Goal: Information Seeking & Learning: Learn about a topic

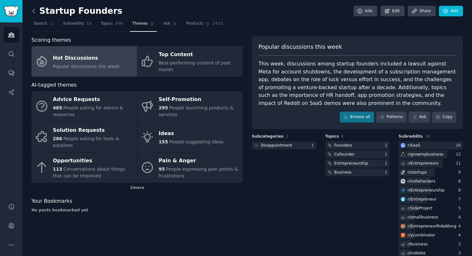
click at [37, 14] on icon at bounding box center [33, 11] width 7 height 7
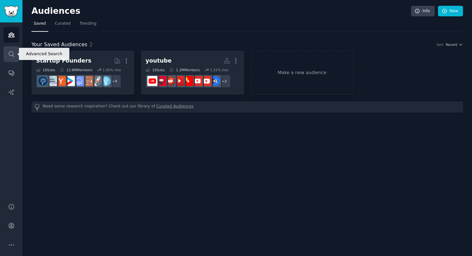
click at [12, 52] on icon "Sidebar" at bounding box center [11, 53] width 5 height 5
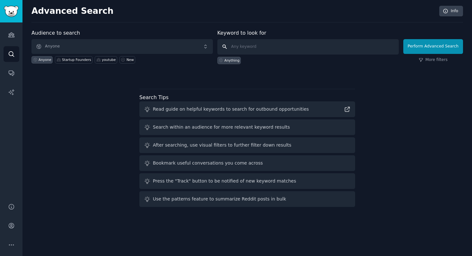
click at [238, 46] on input "text" at bounding box center [307, 46] width 181 height 15
type input "arbitrage"
click button "Perform Advanced Search" at bounding box center [433, 46] width 60 height 15
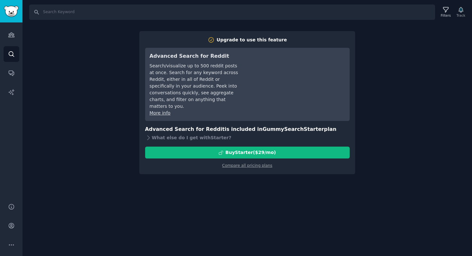
click at [404, 74] on div "Search Filters Track Upgrade to use this feature Advanced Search for Reddit Sea…" at bounding box center [246, 128] width 449 height 256
click at [202, 198] on div "Search Filters Track Upgrade to use this feature Advanced Search for Reddit Sea…" at bounding box center [246, 128] width 449 height 256
click at [127, 55] on div "Search Filters Track Upgrade to use this feature Advanced Search for Reddit Sea…" at bounding box center [246, 128] width 449 height 256
click at [50, 12] on input "Search" at bounding box center [232, 11] width 406 height 15
click at [17, 56] on link "Search" at bounding box center [12, 54] width 16 height 16
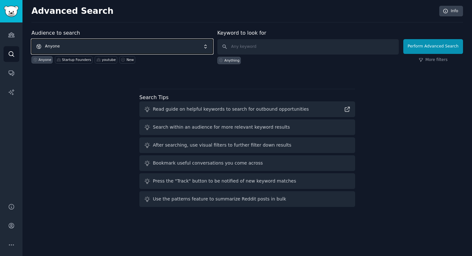
click at [146, 47] on span "Anyone" at bounding box center [121, 46] width 181 height 15
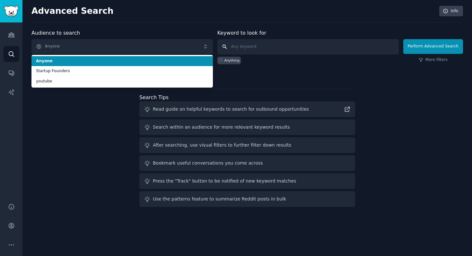
click at [279, 45] on input "text" at bounding box center [307, 46] width 181 height 15
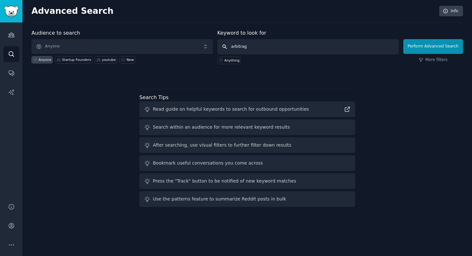
type input "arbitrage"
click button "Perform Advanced Search" at bounding box center [433, 46] width 60 height 15
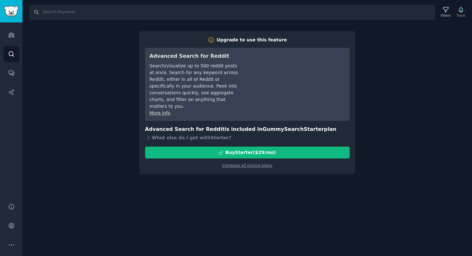
click at [101, 73] on div "Search Filters Track Upgrade to use this feature Advanced Search for Reddit Sea…" at bounding box center [246, 128] width 449 height 256
click at [10, 53] on icon "Sidebar" at bounding box center [11, 54] width 7 height 7
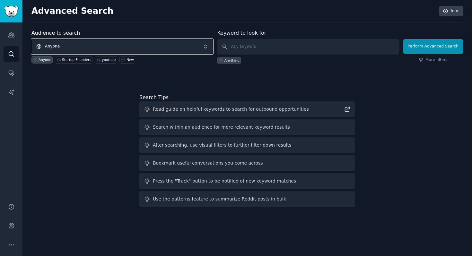
click at [89, 45] on span "Anyone" at bounding box center [121, 46] width 181 height 15
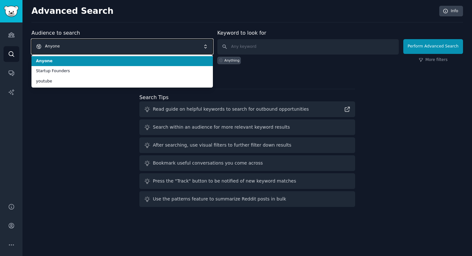
click at [87, 45] on span "Anyone" at bounding box center [121, 46] width 181 height 15
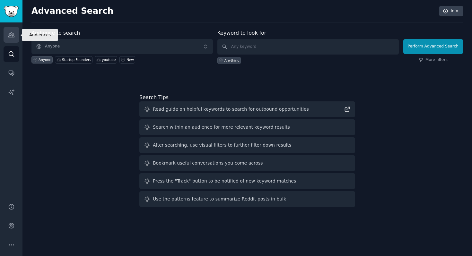
click at [14, 37] on link "Audiences" at bounding box center [12, 35] width 16 height 16
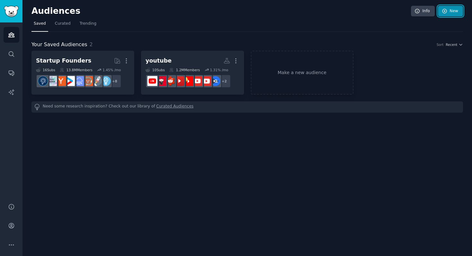
click at [447, 14] on link "New" at bounding box center [450, 11] width 25 height 11
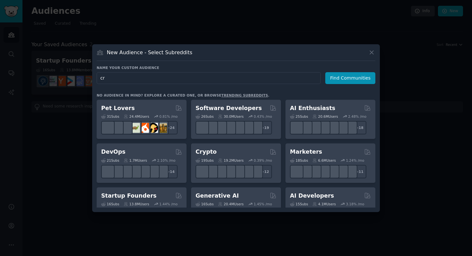
type input "c"
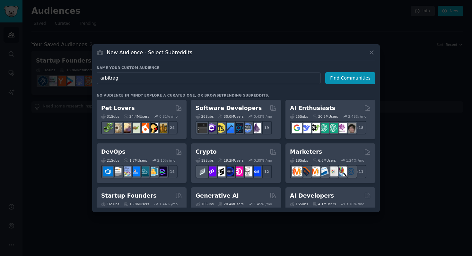
type input "arbitrage"
click button "Find Communities" at bounding box center [350, 78] width 50 height 12
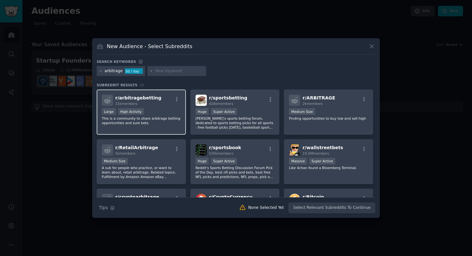
click at [156, 106] on div "r/ arbitragebetting 21k members Large High Activity This is a community to shar…" at bounding box center [141, 112] width 89 height 45
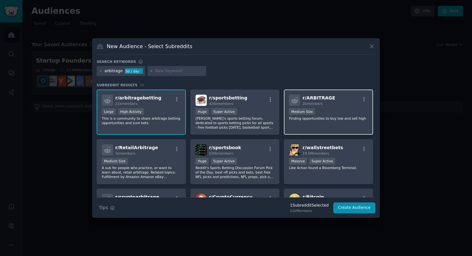
click at [341, 111] on div "1000 - 10,000 members Medium Size" at bounding box center [328, 112] width 79 height 8
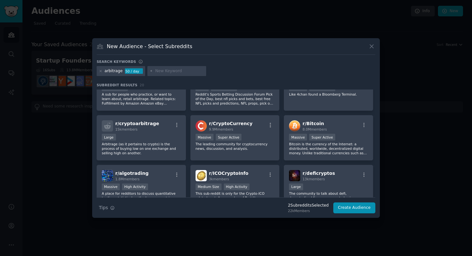
scroll to position [74, 0]
click at [162, 133] on div "Large" at bounding box center [141, 137] width 79 height 8
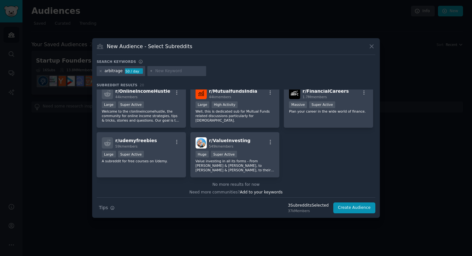
scroll to position [256, 0]
click at [356, 209] on button "Create Audience" at bounding box center [354, 208] width 42 height 11
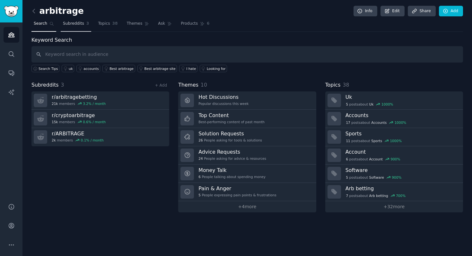
click at [77, 24] on span "Subreddits" at bounding box center [73, 24] width 21 height 6
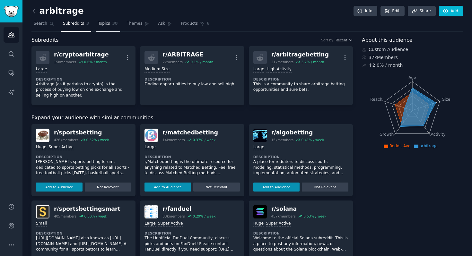
click at [104, 25] on span "Topics" at bounding box center [104, 24] width 12 height 6
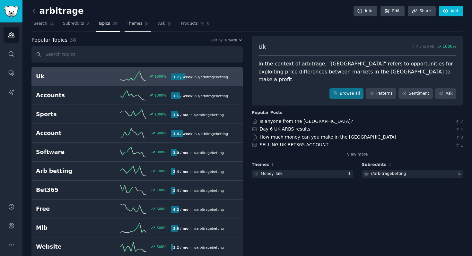
click at [133, 24] on span "Themes" at bounding box center [135, 24] width 16 height 6
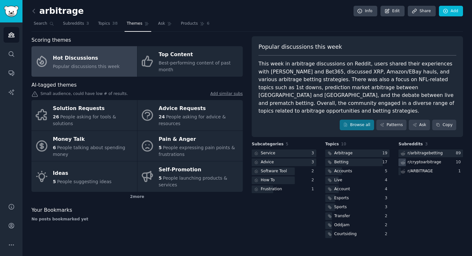
click at [442, 159] on div "r/ cryptoarbitrage" at bounding box center [430, 163] width 65 height 8
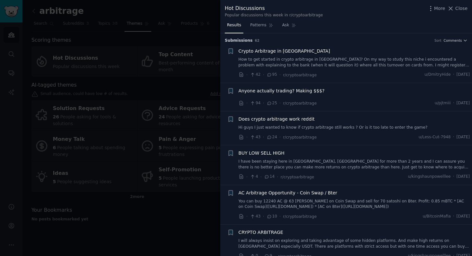
click at [209, 85] on div at bounding box center [236, 128] width 472 height 256
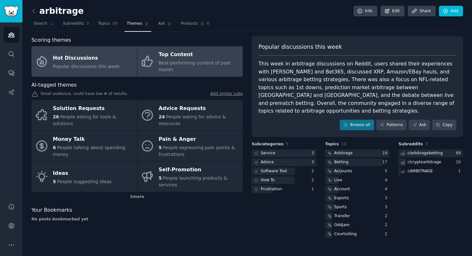
click at [191, 61] on span "Best-performing content of past month" at bounding box center [195, 66] width 72 height 12
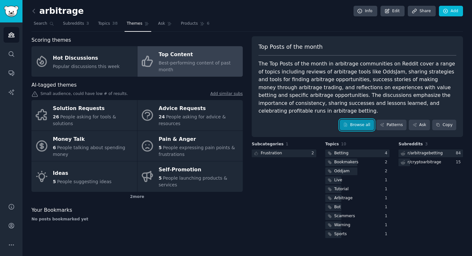
click at [364, 120] on link "Browse all" at bounding box center [357, 125] width 34 height 11
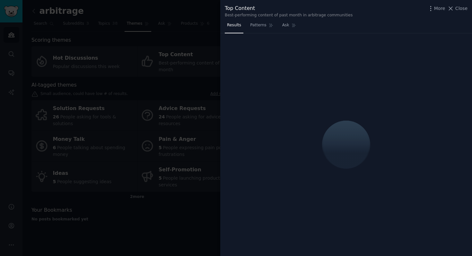
click at [194, 63] on div at bounding box center [236, 128] width 472 height 256
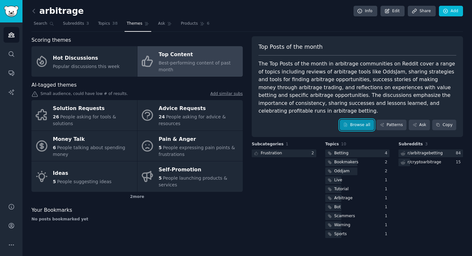
click at [364, 120] on link "Browse all" at bounding box center [357, 125] width 34 height 11
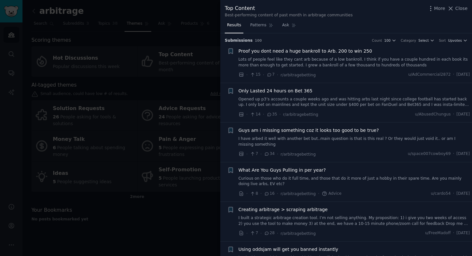
click at [376, 103] on link "Opened up p3’s accounts a couple weeks ago and was hitting arbs last night sinc…" at bounding box center [354, 102] width 231 height 11
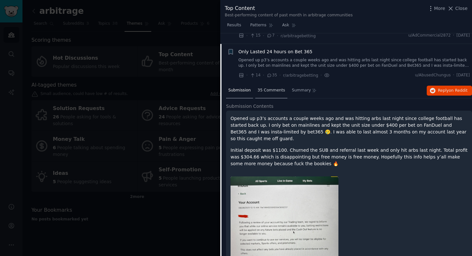
scroll to position [34, 0]
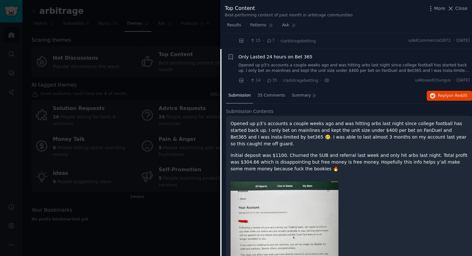
click at [270, 56] on span "Only Lasted 24 hours on Bet 365" at bounding box center [276, 57] width 74 height 7
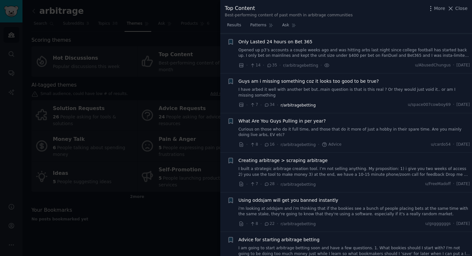
scroll to position [50, 0]
click at [363, 90] on link "I have arbed it well with another bet but..main question is that is this real ?…" at bounding box center [354, 91] width 231 height 11
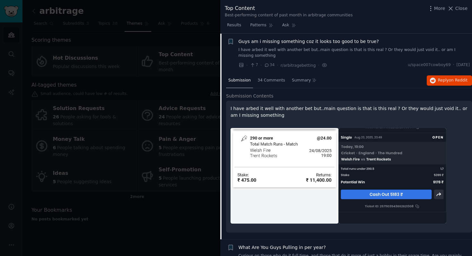
scroll to position [89, 0]
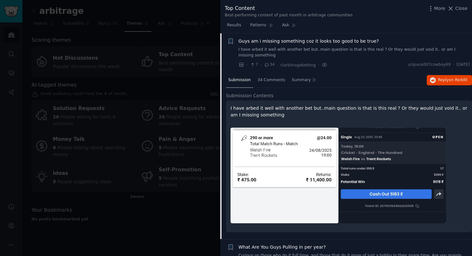
click at [330, 109] on p "I have arbed it well with another bet but..main question is that is this real ?…" at bounding box center [348, 111] width 237 height 13
click at [336, 48] on link "I have arbed it well with another bet but..main question is that is this real ?…" at bounding box center [354, 52] width 231 height 11
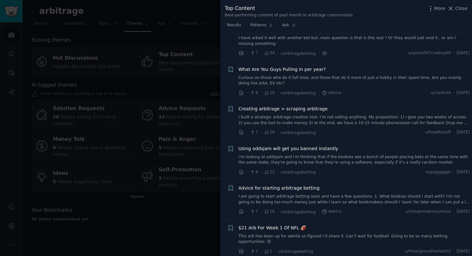
scroll to position [101, 0]
click at [314, 77] on link "Curious on those who do it full time, and those that do it more of just a hobby…" at bounding box center [354, 80] width 231 height 11
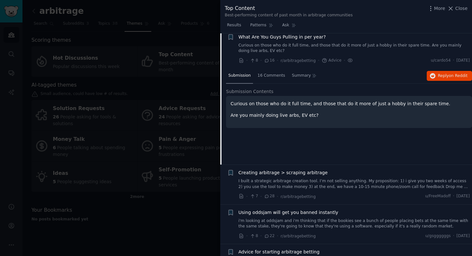
scroll to position [136, 0]
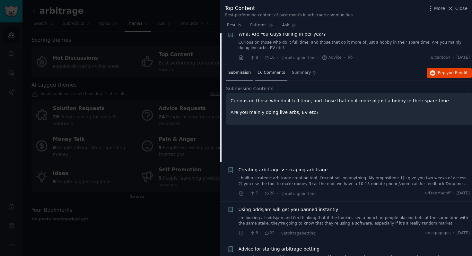
click at [274, 71] on span "16 Comments" at bounding box center [271, 73] width 28 height 6
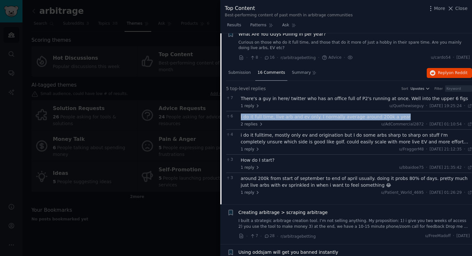
drag, startPoint x: 239, startPoint y: 116, endPoint x: 396, endPoint y: 117, distance: 157.3
click at [397, 118] on div "6 I do it full time, live arb and ev only. I normally average around 200k a yea…" at bounding box center [349, 120] width 246 height 18
copy div "I do it full time, live arb and ev only. I normally average around 200k a year"
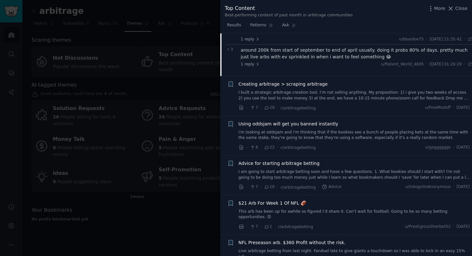
scroll to position [265, 0]
click at [317, 163] on div "Advice for starting arbitrage betting" at bounding box center [354, 163] width 231 height 7
click at [305, 160] on span "Advice for starting arbitrage betting" at bounding box center [279, 163] width 81 height 7
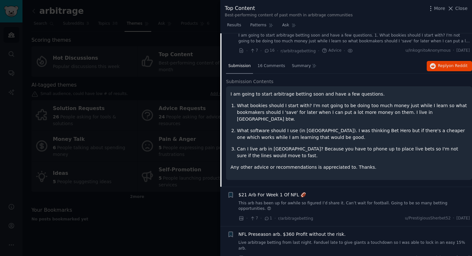
scroll to position [270, 0]
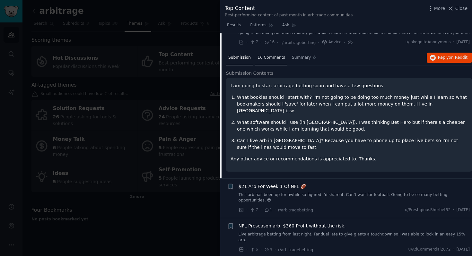
click at [262, 57] on span "16 Comments" at bounding box center [271, 58] width 28 height 6
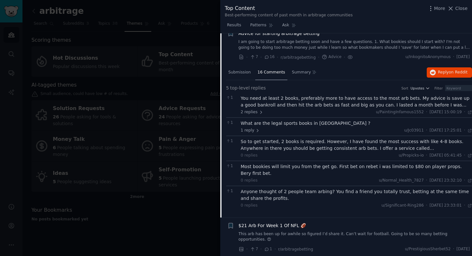
scroll to position [253, 0]
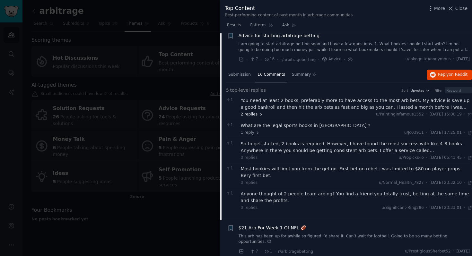
click at [259, 115] on icon at bounding box center [261, 114] width 4 height 4
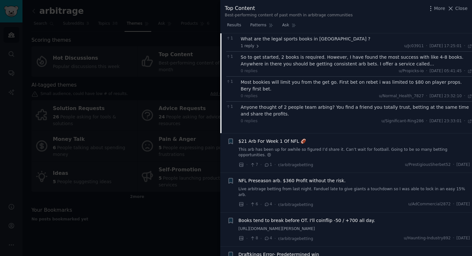
scroll to position [390, 0]
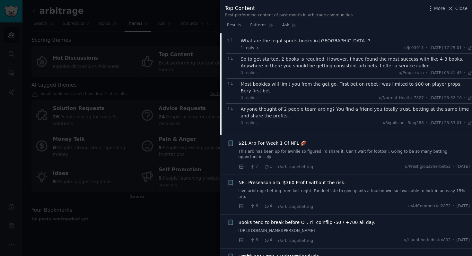
click at [294, 149] on link "This arb has been up for awhile so figured I’d share it. Can’t wait for footbal…" at bounding box center [354, 154] width 231 height 11
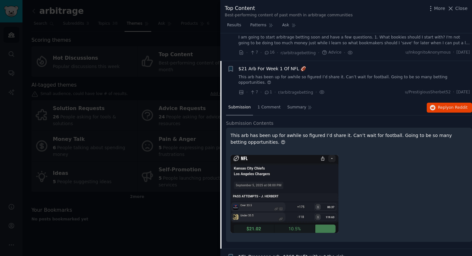
scroll to position [259, 0]
click at [256, 70] on span "$21 Arb For Week 1 Of NFL 🏈" at bounding box center [273, 69] width 68 height 7
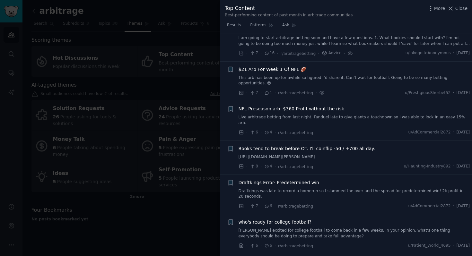
scroll to position [288, 0]
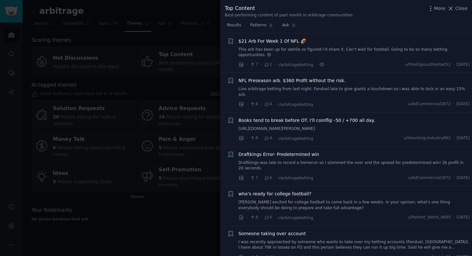
click at [255, 77] on span "NFL Preseason arb. $360 Profit without the risk." at bounding box center [292, 80] width 107 height 7
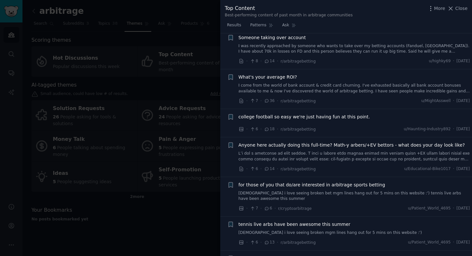
scroll to position [595, 0]
click at [256, 141] on span "Anyone here actually doing this full-time? Math-y arbers/+EV bettors - what doe…" at bounding box center [352, 144] width 226 height 7
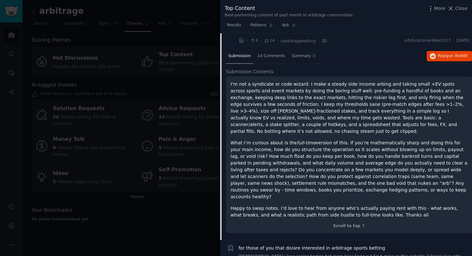
scroll to position [599, 0]
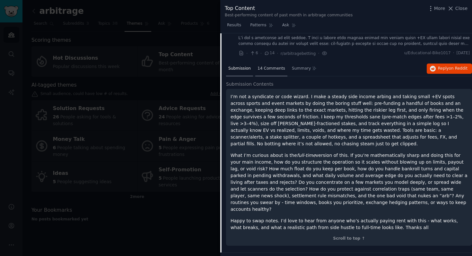
click at [269, 66] on span "14 Comments" at bounding box center [271, 69] width 28 height 6
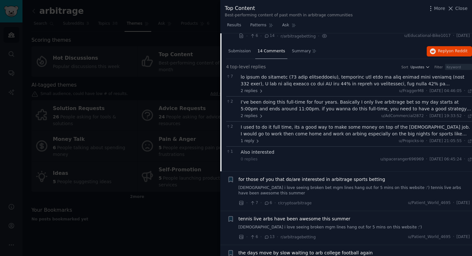
scroll to position [617, 0]
click at [432, 102] on div "I’ve been doing this full-time for four years. Basically I only live arbitrage …" at bounding box center [356, 105] width 231 height 13
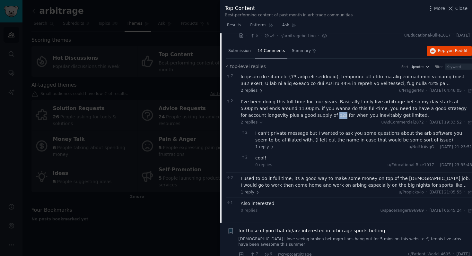
drag, startPoint x: 287, startPoint y: 109, endPoint x: 293, endPoint y: 111, distance: 7.1
click at [293, 111] on div "I’ve been doing this full-time for four years. Basically I only live arbitrage …" at bounding box center [356, 109] width 231 height 20
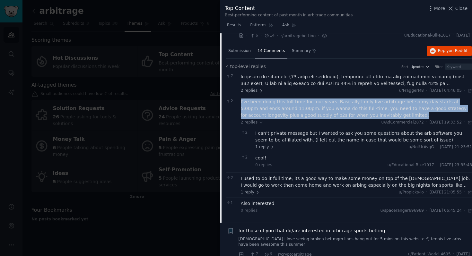
drag, startPoint x: 240, startPoint y: 95, endPoint x: 381, endPoint y: 112, distance: 142.0
click at [381, 112] on div "2 I’ve been doing this full-time for four years. Basically I only live arbitrag…" at bounding box center [349, 134] width 246 height 77
copy div "I’ve been doing this full-time for four years. Basically I only live arbitrage …"
click at [273, 103] on div "I’ve been doing this full-time for four years. Basically I only live arbitrage …" at bounding box center [356, 109] width 231 height 20
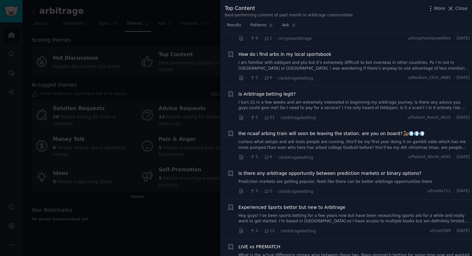
scroll to position [982, 0]
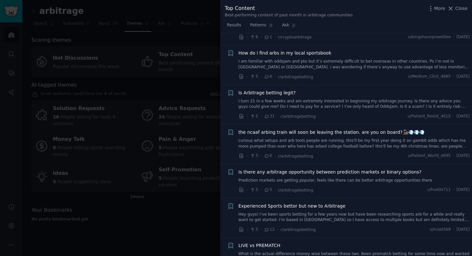
click at [293, 139] on link "curious what setups and arb tools people are running. this'll be my first year …" at bounding box center [354, 143] width 231 height 11
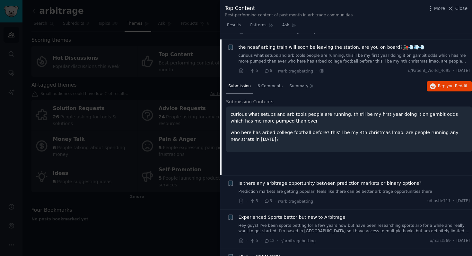
scroll to position [888, 0]
click at [268, 83] on span "6 Comments" at bounding box center [269, 86] width 25 height 6
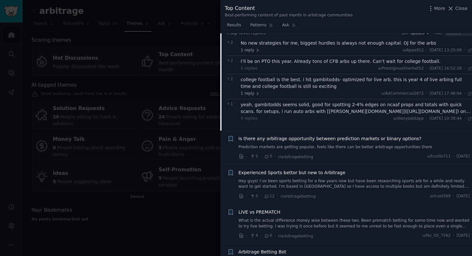
scroll to position [958, 0]
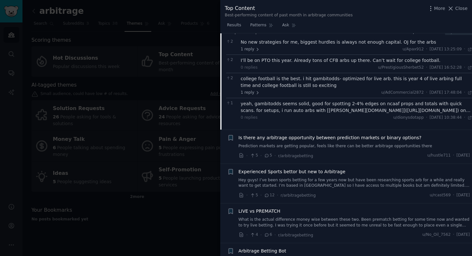
click at [320, 135] on span "Is there any arbitrage opportunity between prediction markets or binary options?" at bounding box center [330, 138] width 183 height 7
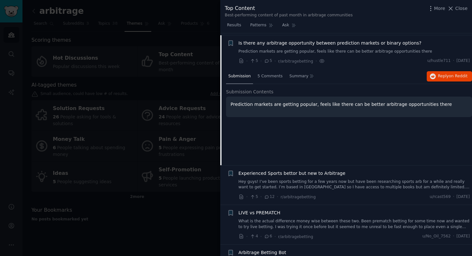
scroll to position [928, 0]
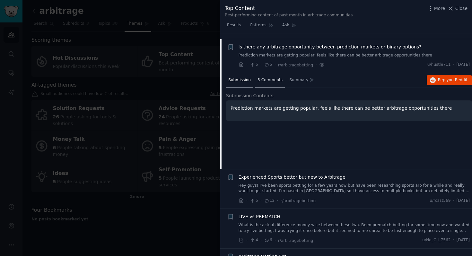
click at [272, 77] on span "5 Comments" at bounding box center [269, 80] width 25 height 6
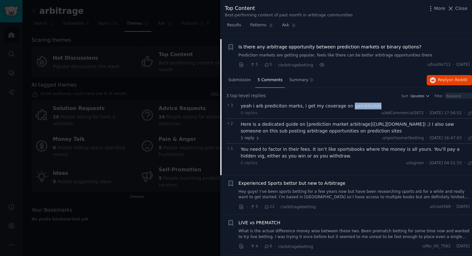
drag, startPoint x: 344, startPoint y: 100, endPoint x: 370, endPoint y: 101, distance: 25.4
click at [370, 103] on div "yeah i arb prediciton marks, i get my coverage on gambitodds" at bounding box center [356, 106] width 231 height 7
copy div "gambitodds"
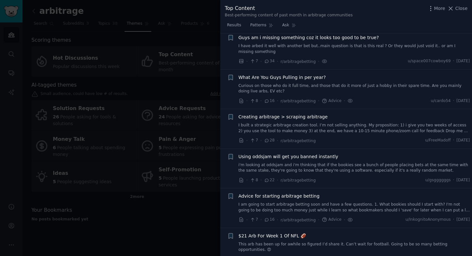
scroll to position [0, 0]
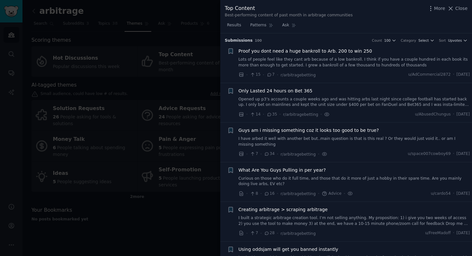
click at [185, 60] on div at bounding box center [236, 128] width 472 height 256
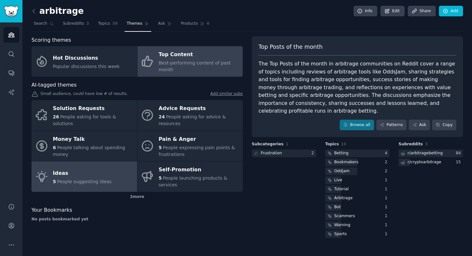
click at [114, 178] on link "Ideas 5 People suggesting ideas" at bounding box center [84, 176] width 106 height 30
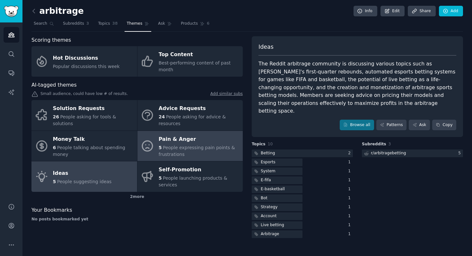
click at [181, 148] on span "People expressing pain points & frustrations" at bounding box center [197, 151] width 76 height 12
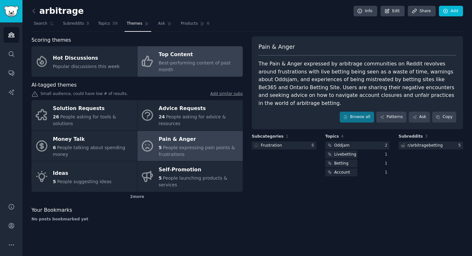
click at [173, 63] on span "Best-performing content of past month" at bounding box center [195, 66] width 72 height 12
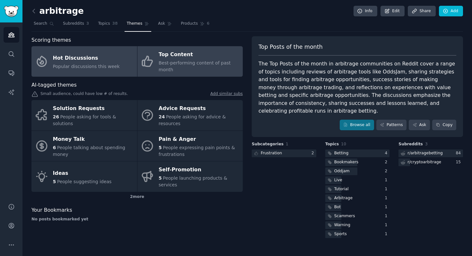
click at [83, 66] on span "Popular discussions this week" at bounding box center [86, 66] width 67 height 5
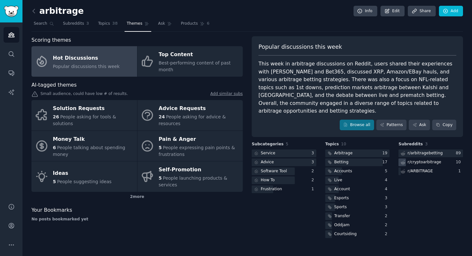
click at [434, 160] on div "r/ cryptoarbitrage" at bounding box center [424, 163] width 34 height 6
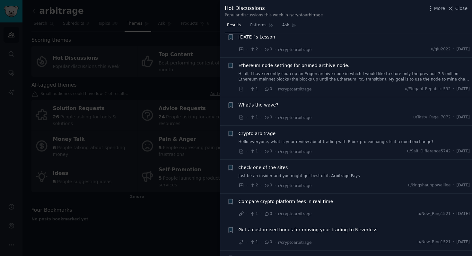
scroll to position [2014, 0]
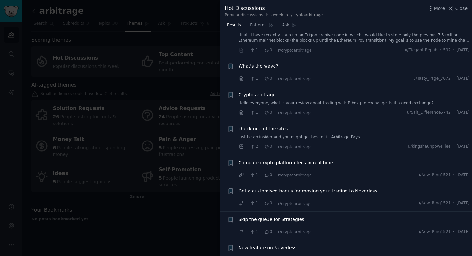
click at [133, 99] on div at bounding box center [236, 128] width 472 height 256
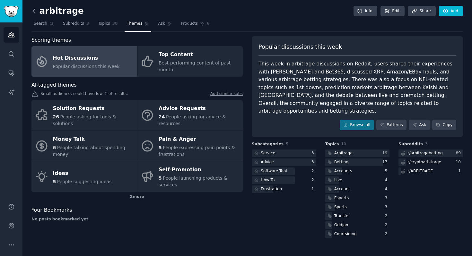
click at [33, 12] on icon at bounding box center [34, 11] width 2 height 4
